Goal: Navigation & Orientation: Find specific page/section

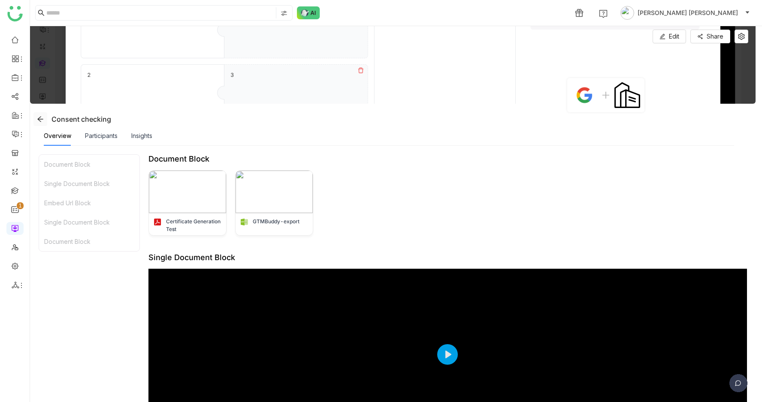
click at [39, 118] on icon at bounding box center [40, 119] width 6 height 6
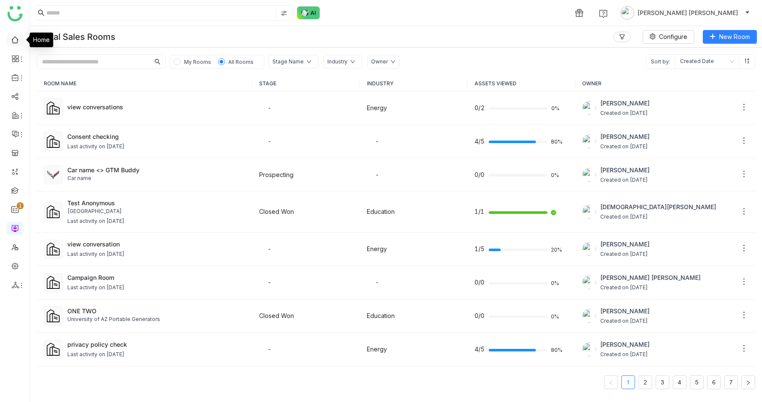
click at [11, 37] on link at bounding box center [15, 39] width 8 height 7
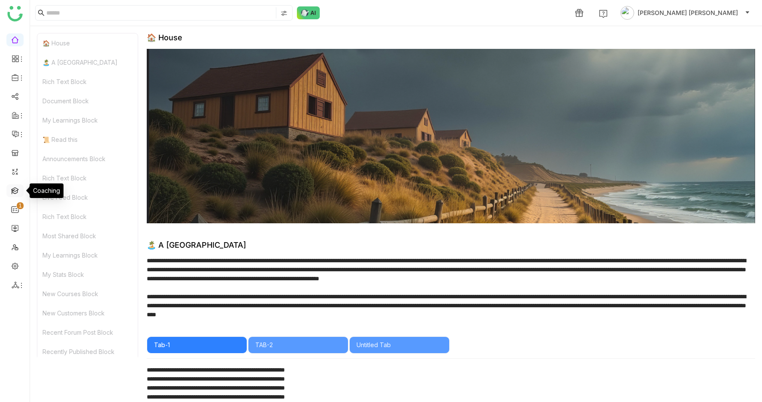
click at [11, 187] on link at bounding box center [15, 190] width 8 height 7
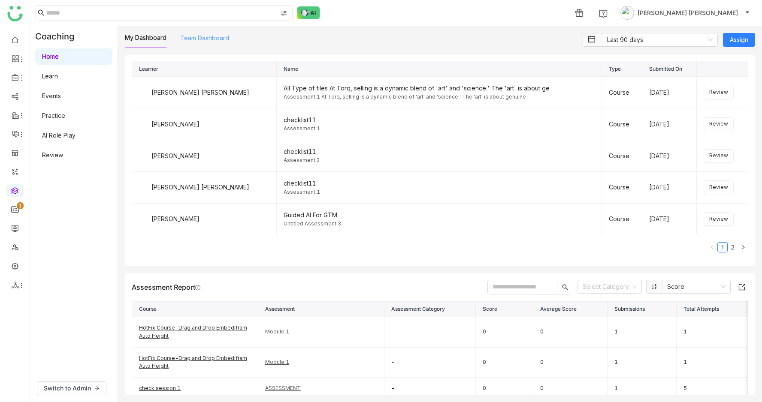
scroll to position [1007, 0]
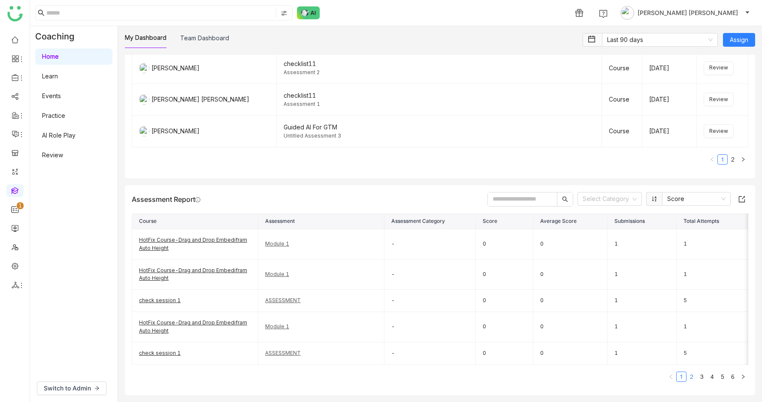
click at [692, 376] on link "2" at bounding box center [691, 376] width 9 height 9
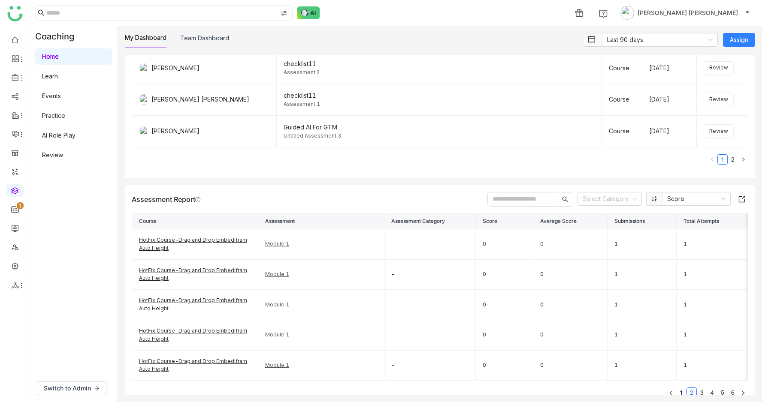
click at [701, 377] on td "1" at bounding box center [713, 366] width 75 height 30
click at [190, 34] on link "Team Dashboard" at bounding box center [204, 37] width 49 height 7
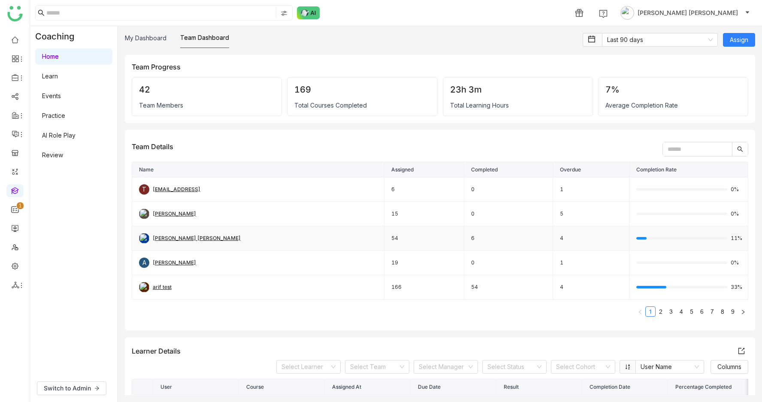
click at [175, 235] on div "[PERSON_NAME] [PERSON_NAME]" at bounding box center [197, 239] width 88 height 8
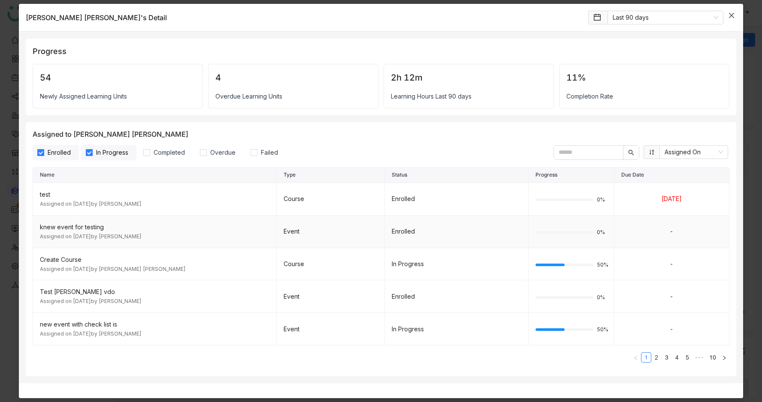
scroll to position [676, 0]
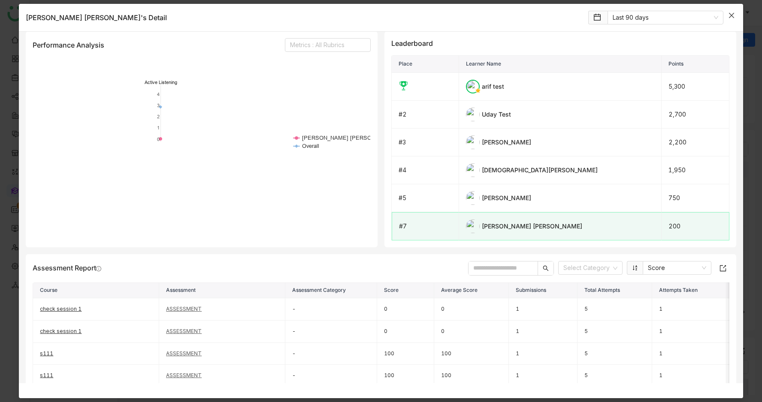
click at [733, 18] on icon "Close" at bounding box center [731, 15] width 7 height 7
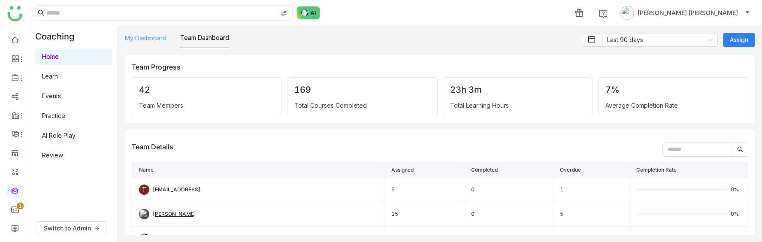
click at [149, 39] on link "My Dashboard" at bounding box center [146, 37] width 42 height 7
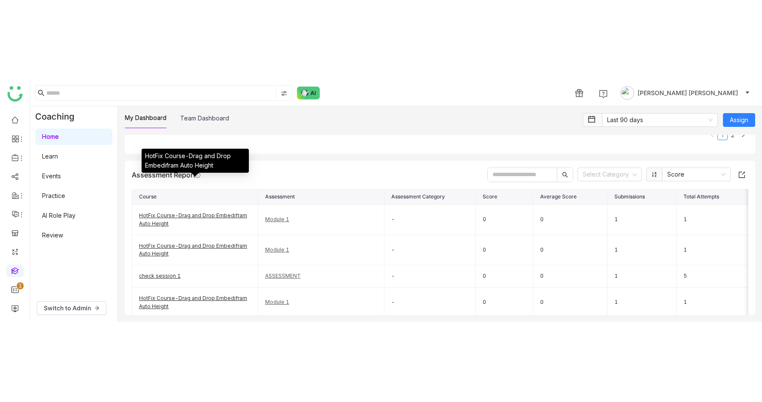
scroll to position [1105, 0]
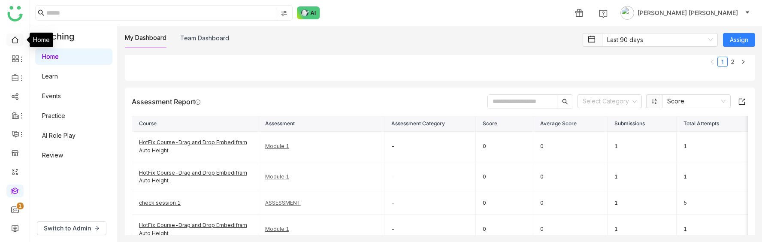
click at [15, 36] on link at bounding box center [15, 39] width 8 height 7
